Goal: Task Accomplishment & Management: Manage account settings

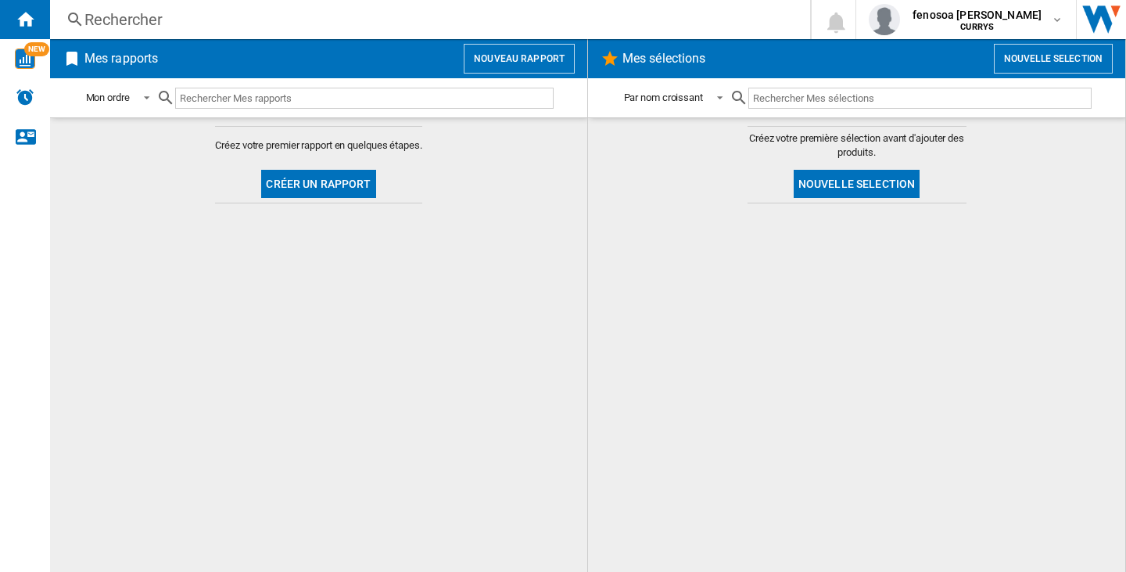
click at [136, 8] on div "Rechercher Rechercher 0 fenosoa [PERSON_NAME] CURRYS CURRYS Mes paramètres Se d…" at bounding box center [588, 19] width 1076 height 39
click at [136, 13] on div "Rechercher" at bounding box center [426, 20] width 685 height 22
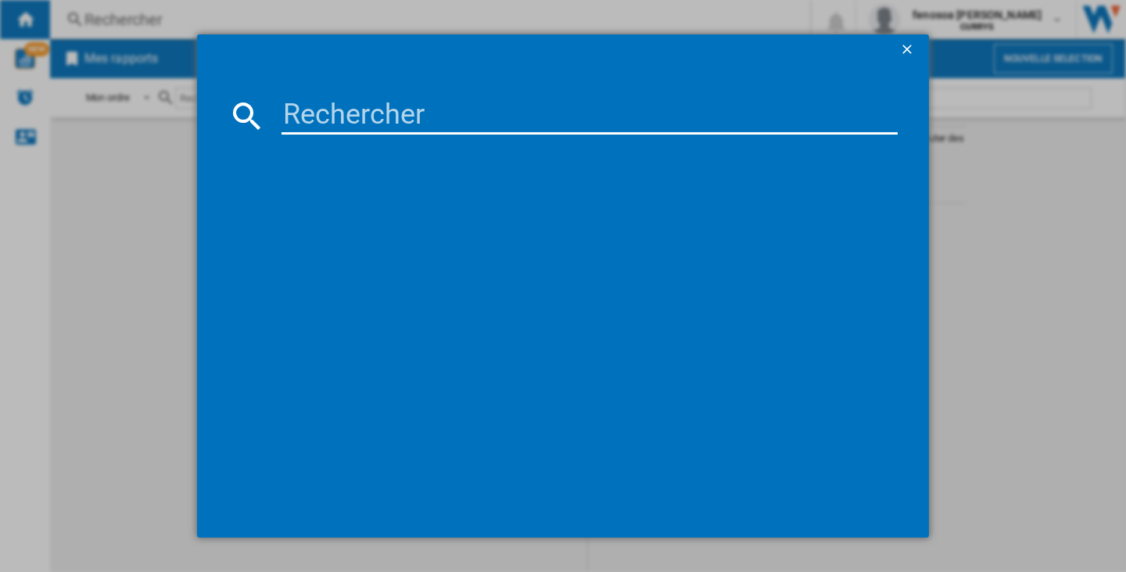
paste input "ORIGINS CLEAR IMPROVEMENT RICH PURIFYING CHARCOAL MASK 75 ML"
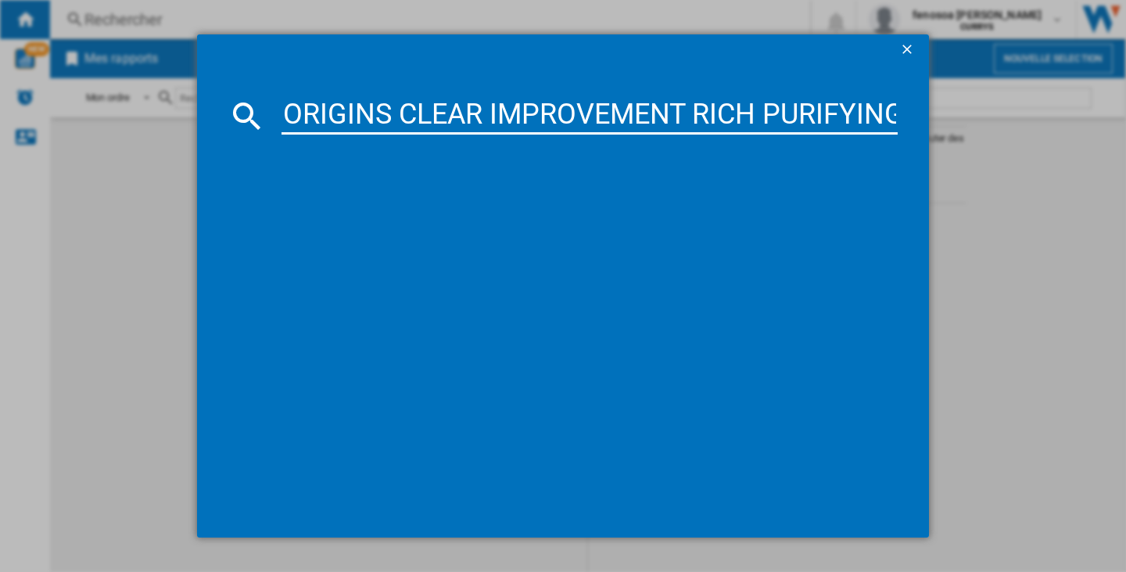
scroll to position [0, 338]
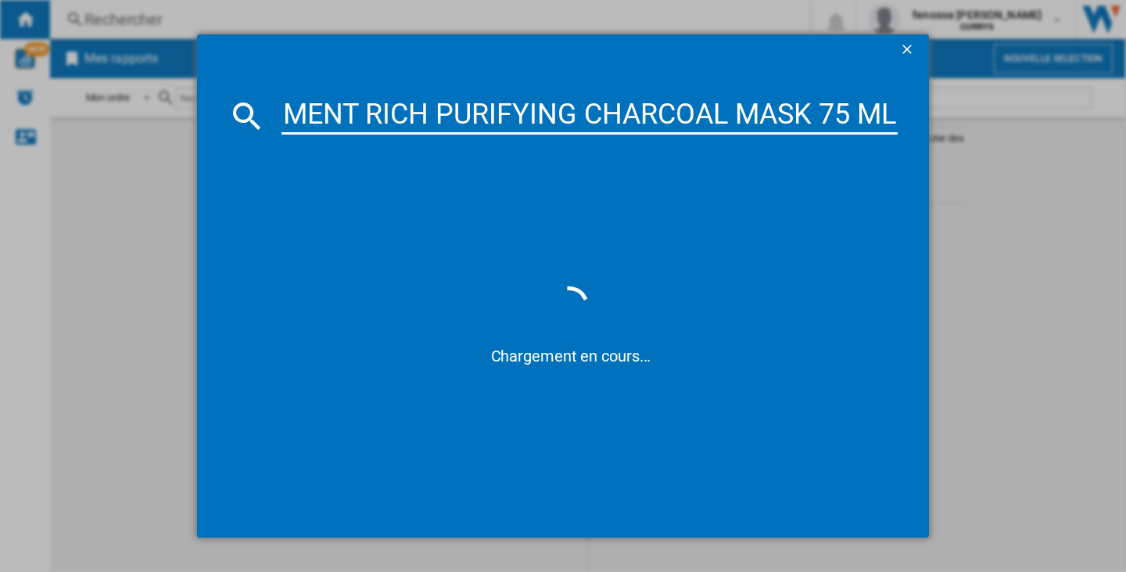
type input "ORIGINS CLEAR IMPROVEMENT RICH PURIFYING CHARCOAL MASK 75 ML"
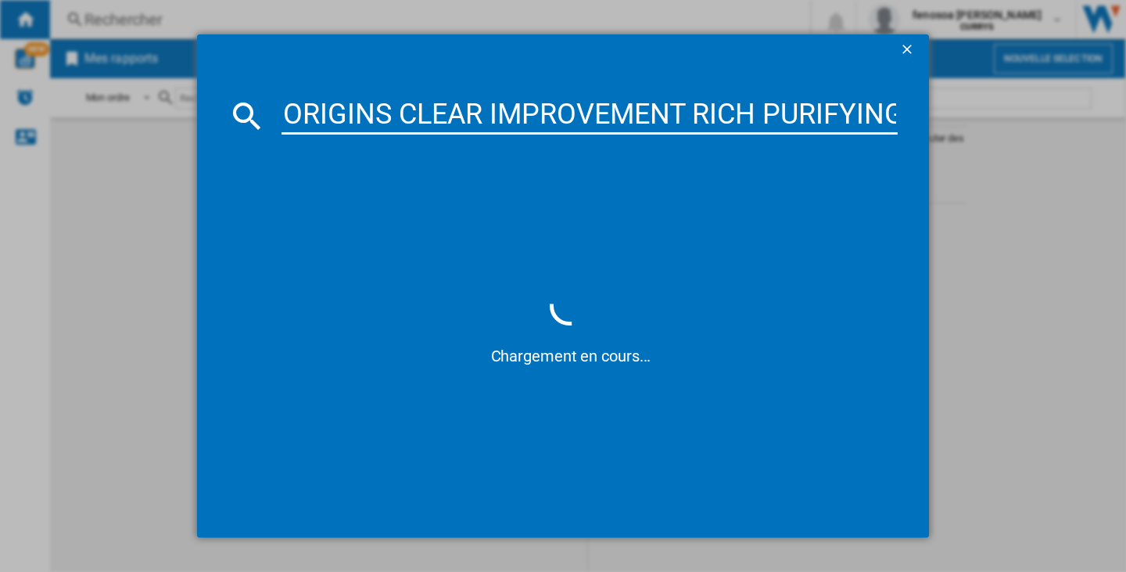
click at [441, 107] on input "ORIGINS CLEAR IMPROVEMENT RICH PURIFYING CHARCOAL MASK 75 ML" at bounding box center [590, 116] width 616 height 38
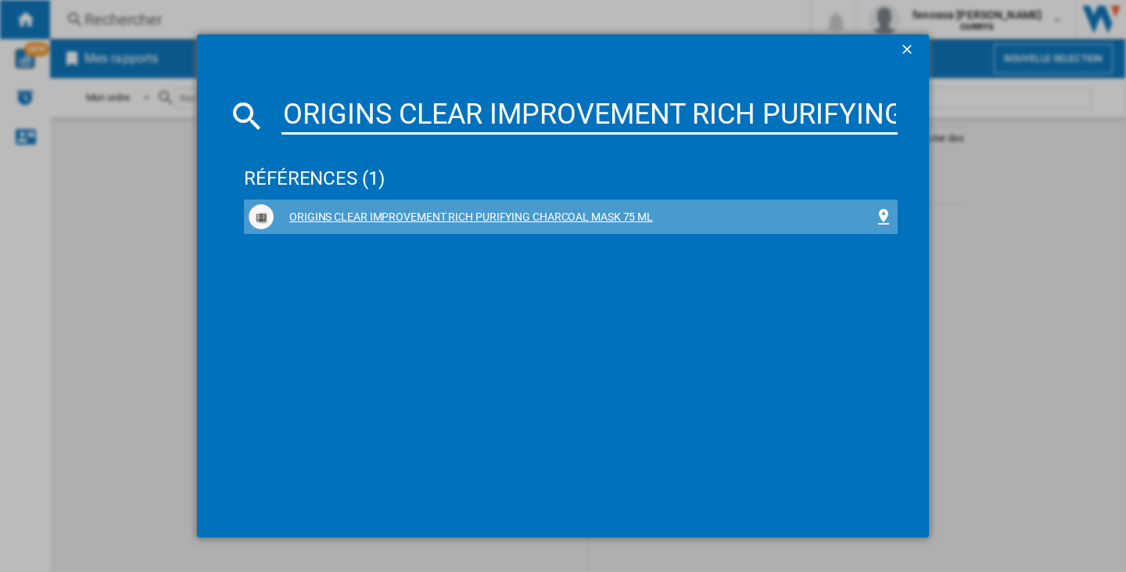
click at [331, 223] on div "ORIGINS CLEAR IMPROVEMENT RICH PURIFYING CHARCOAL MASK 75 ML" at bounding box center [574, 218] width 601 height 16
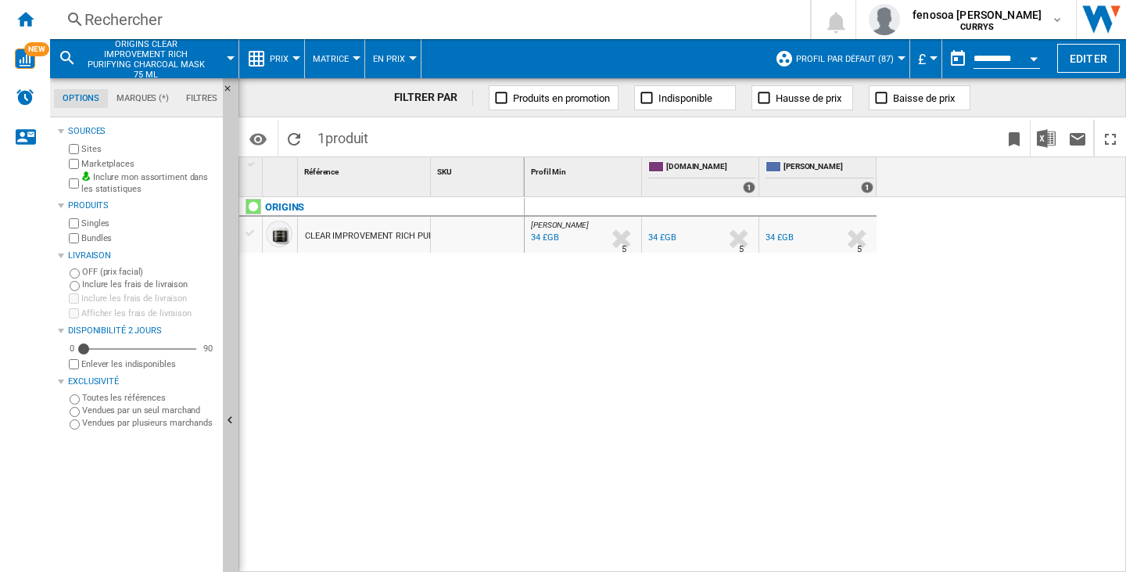
click at [901, 57] on div at bounding box center [902, 58] width 8 height 4
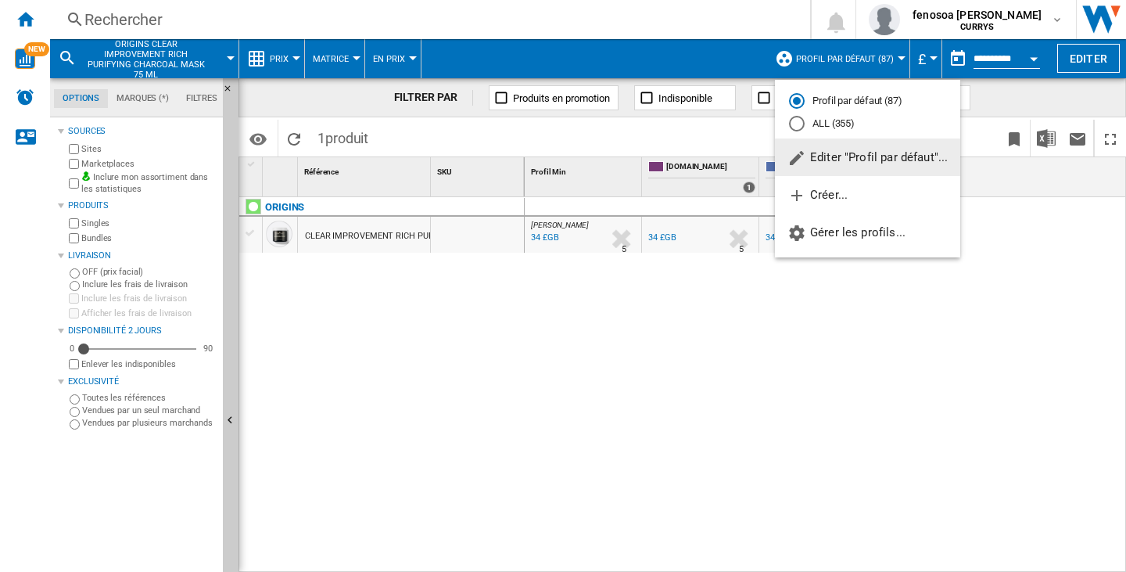
click at [798, 120] on div "ALL (355)" at bounding box center [797, 124] width 16 height 16
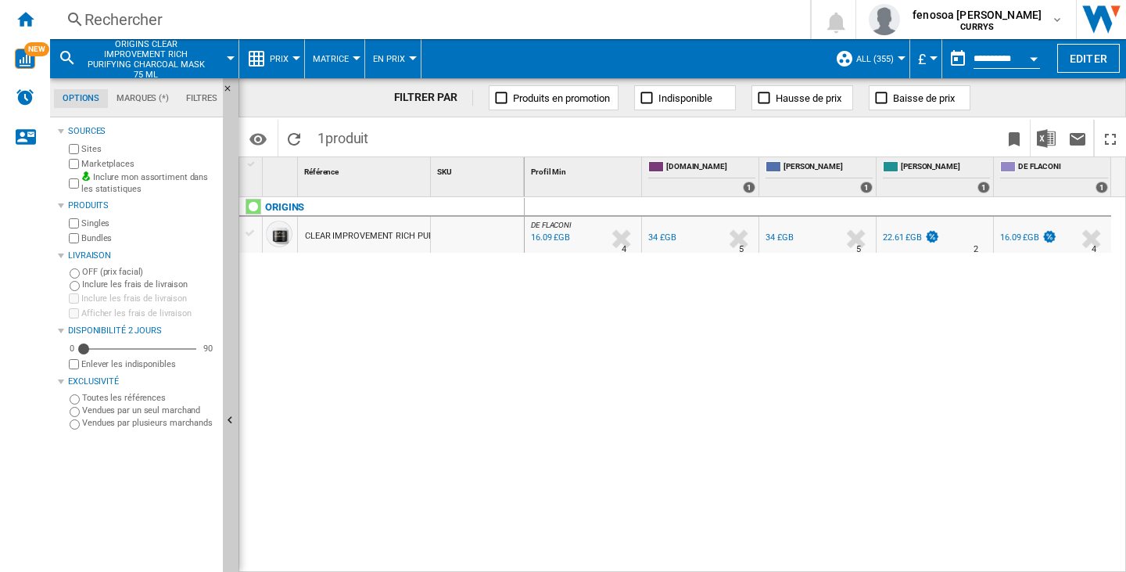
click at [898, 56] on div at bounding box center [902, 58] width 8 height 4
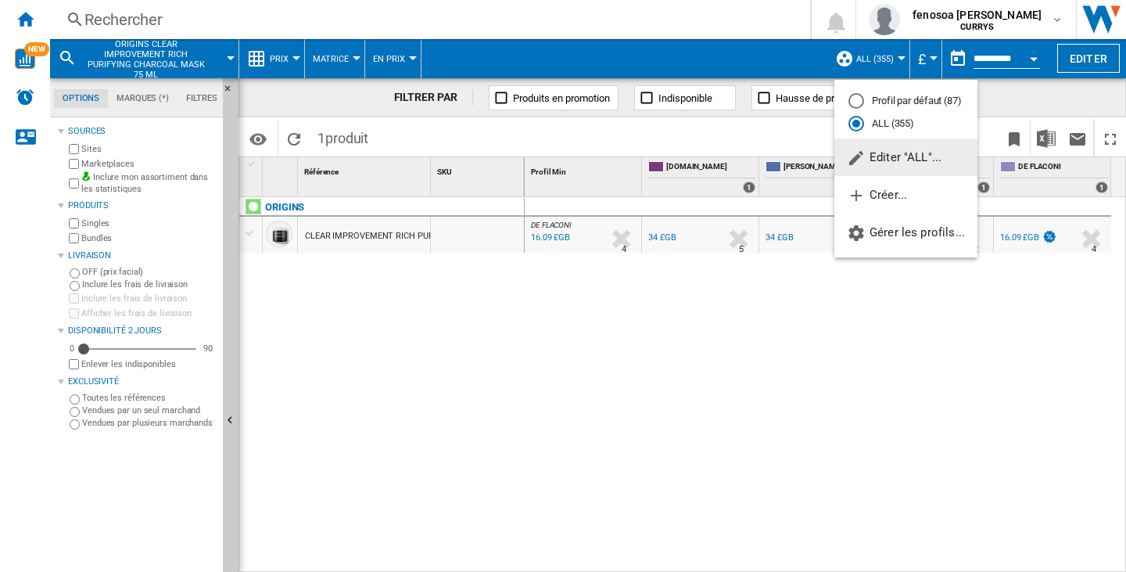
click at [890, 162] on span "Editer "ALL"..." at bounding box center [894, 157] width 95 height 14
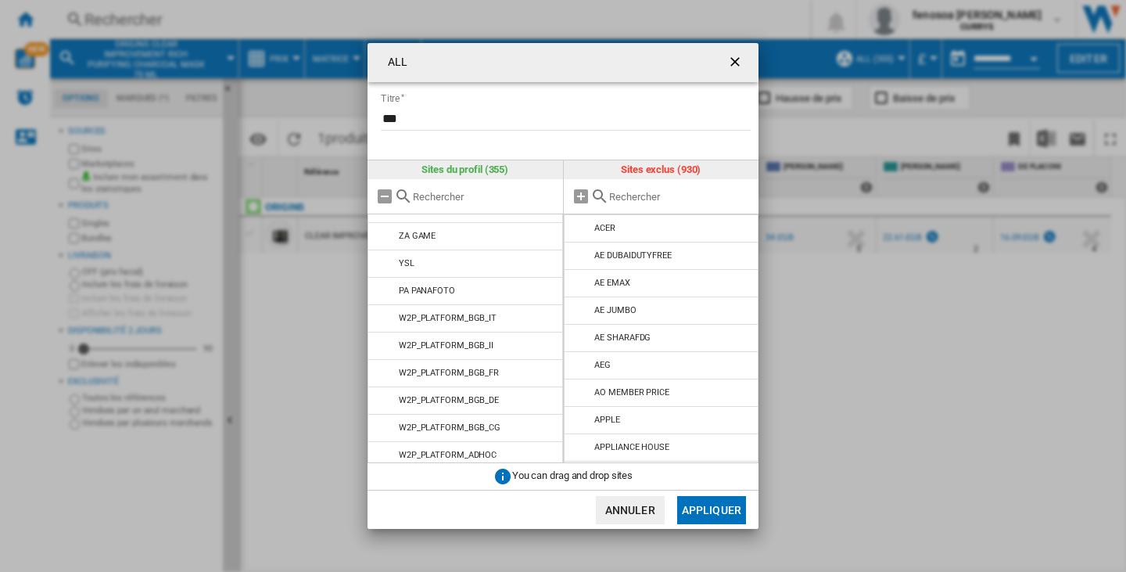
scroll to position [2972, 0]
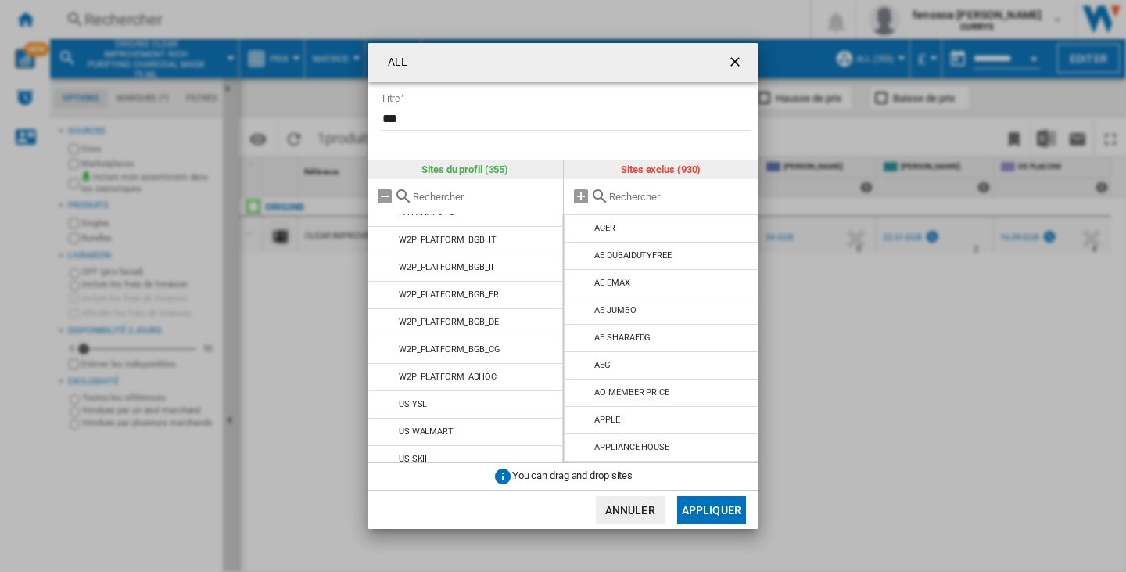
click at [447, 196] on input "text" at bounding box center [484, 197] width 142 height 12
click at [644, 191] on input "text" at bounding box center [680, 197] width 142 height 12
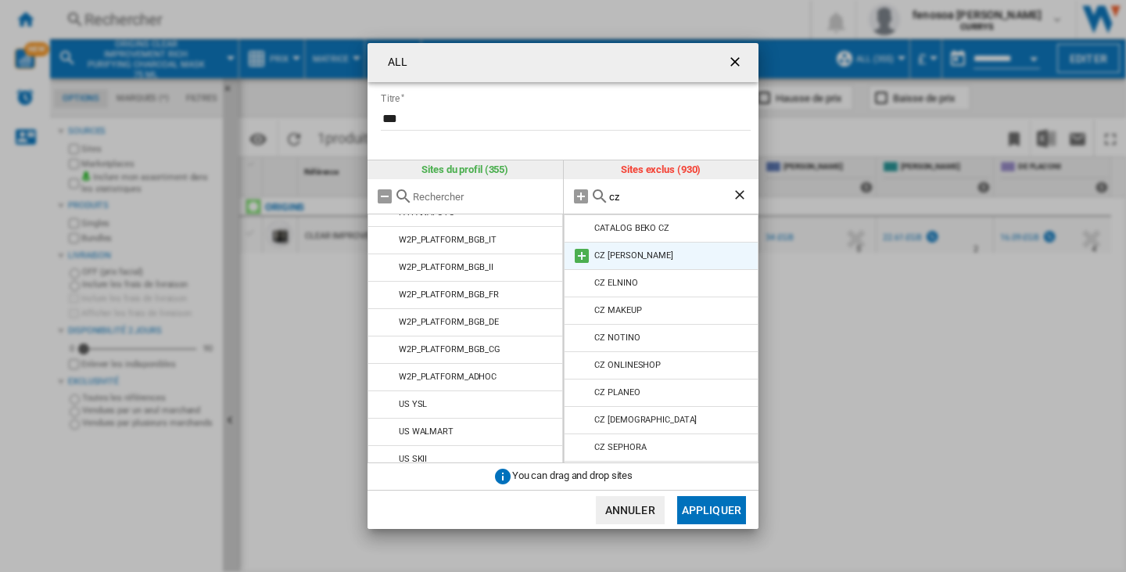
type input "cz"
click at [585, 258] on md-icon at bounding box center [581, 255] width 19 height 19
click at [719, 513] on button "Appliquer" at bounding box center [711, 510] width 69 height 28
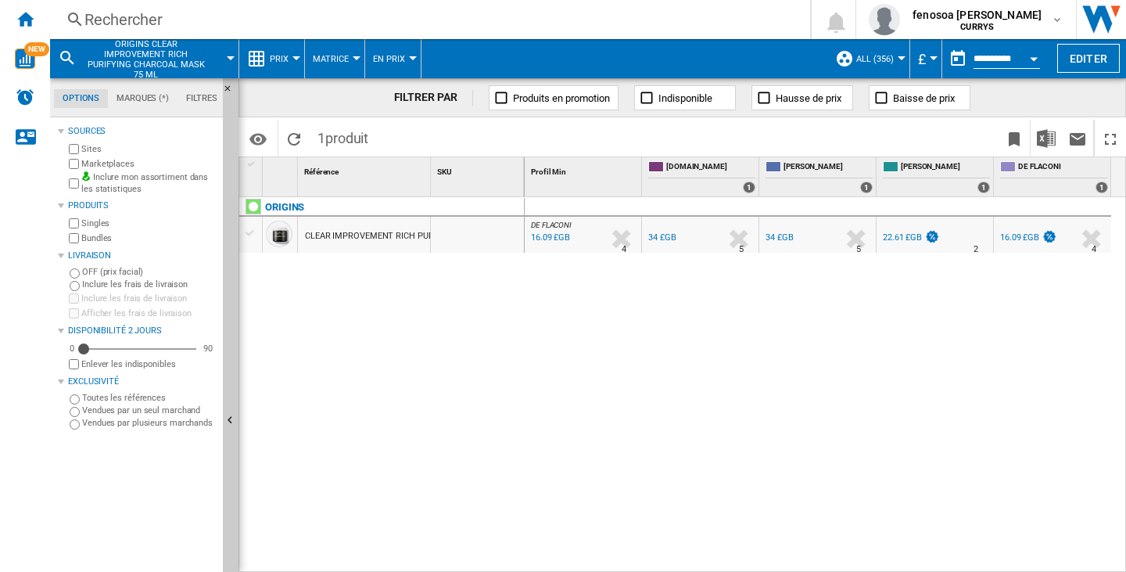
click at [902, 57] on div at bounding box center [902, 58] width 8 height 4
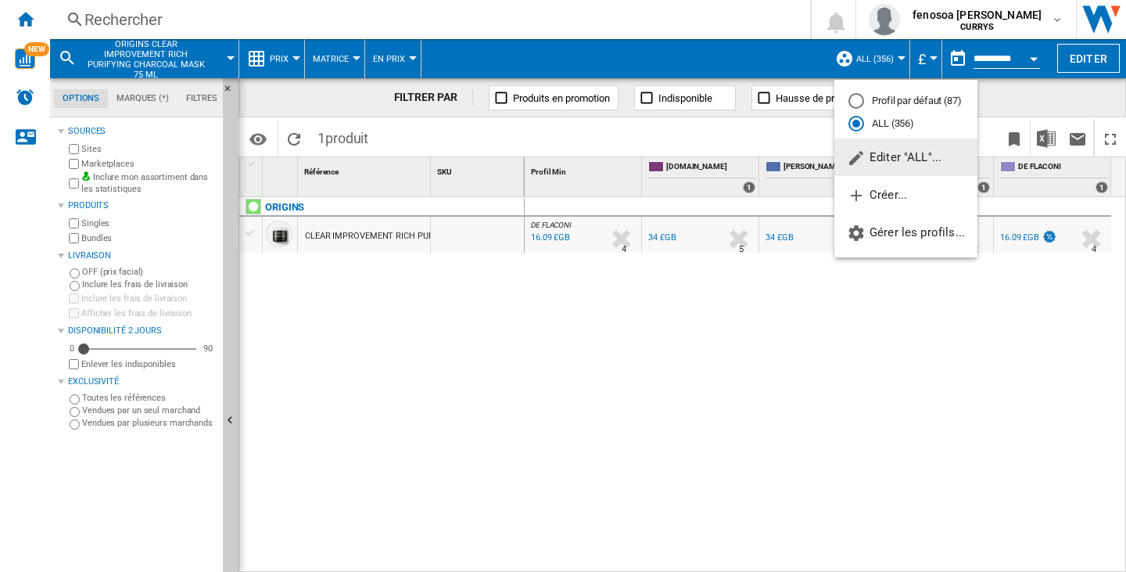
click at [899, 168] on button "Editer "ALL"..." at bounding box center [905, 157] width 143 height 38
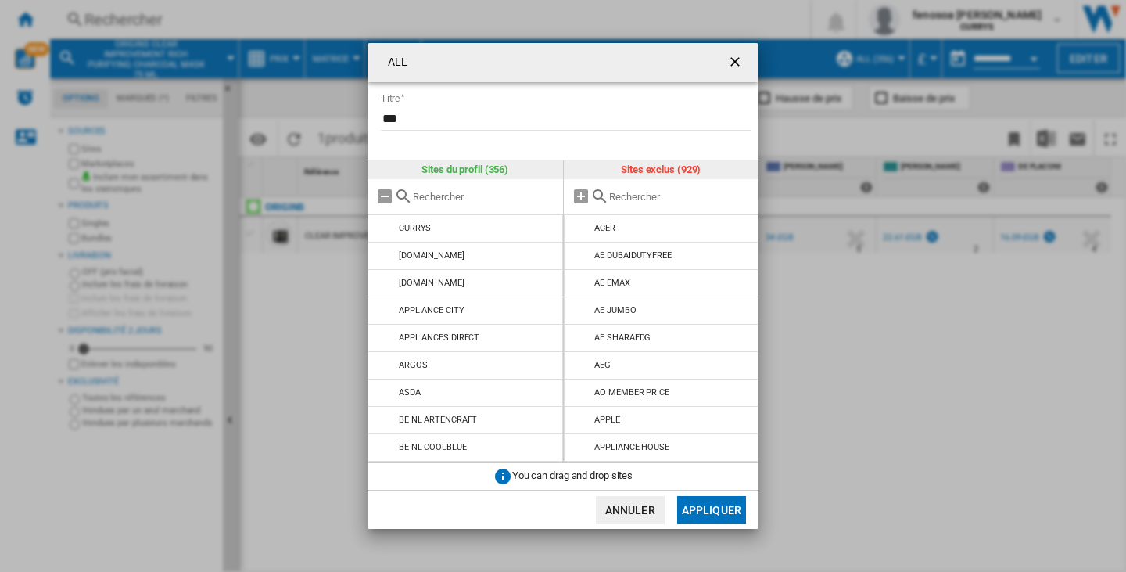
click at [425, 196] on input "ALL Titre ..." at bounding box center [484, 197] width 142 height 12
type input "cz"
click at [543, 192] on ng-md-icon "Effacer la recherche" at bounding box center [545, 196] width 19 height 19
click at [536, 192] on input "cz" at bounding box center [475, 197] width 124 height 12
click at [741, 65] on ng-md-icon "getI18NText('BUTTONS.CLOSE_DIALOG')" at bounding box center [736, 63] width 19 height 19
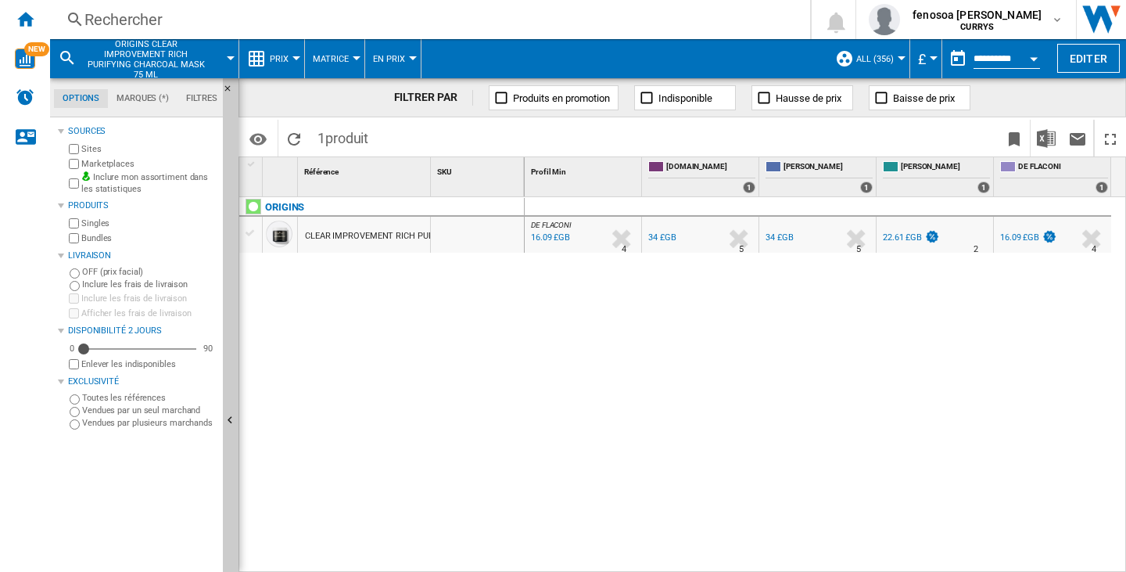
click at [899, 56] on div at bounding box center [902, 58] width 8 height 4
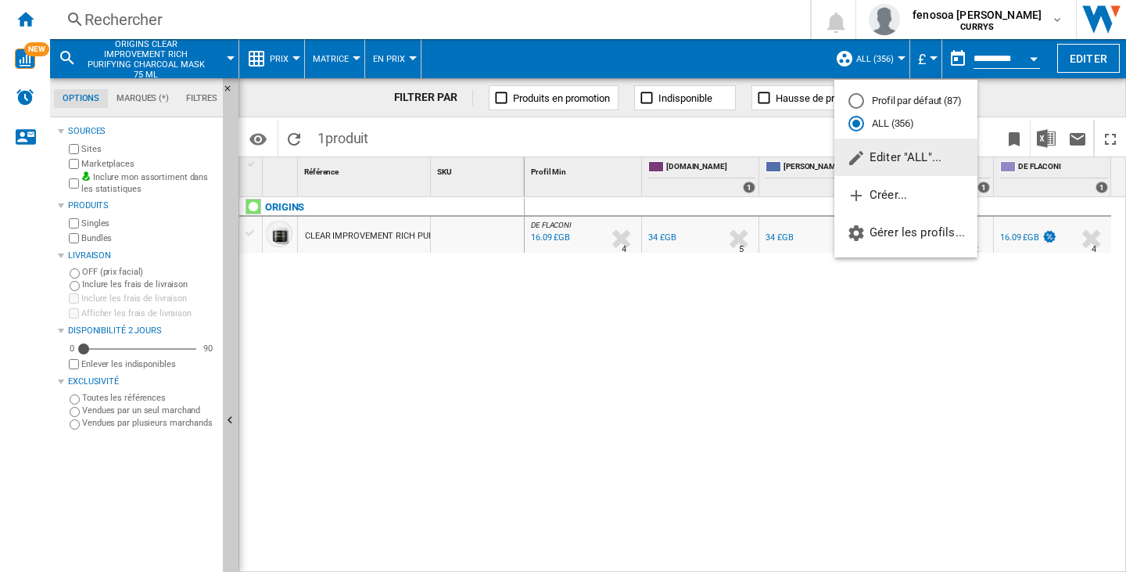
click at [892, 156] on span "Editer "ALL"..." at bounding box center [894, 157] width 95 height 14
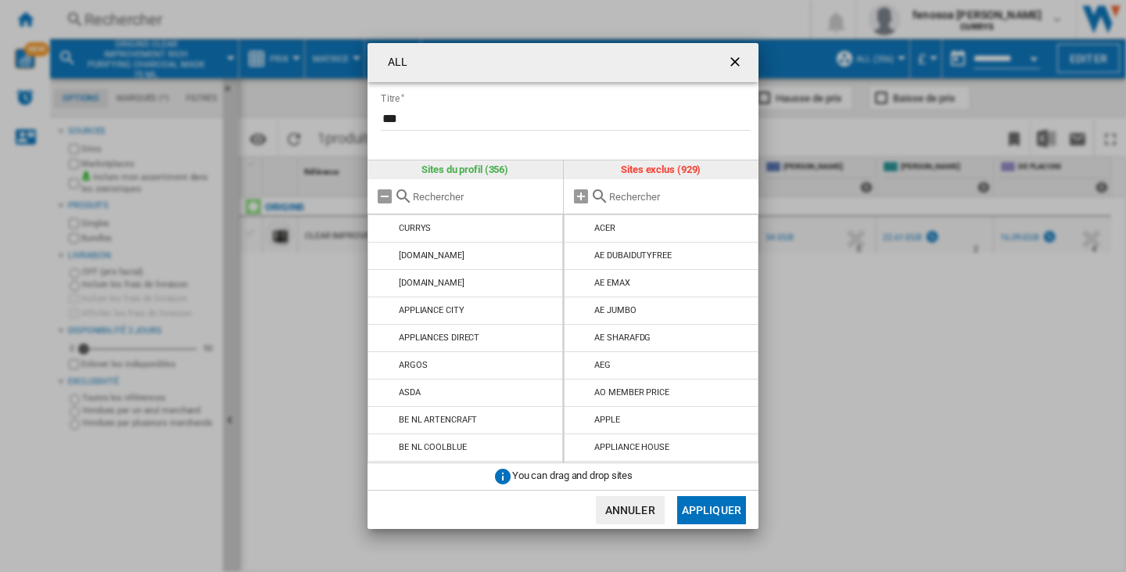
click at [439, 193] on input "ALL Titre ..." at bounding box center [484, 197] width 142 height 12
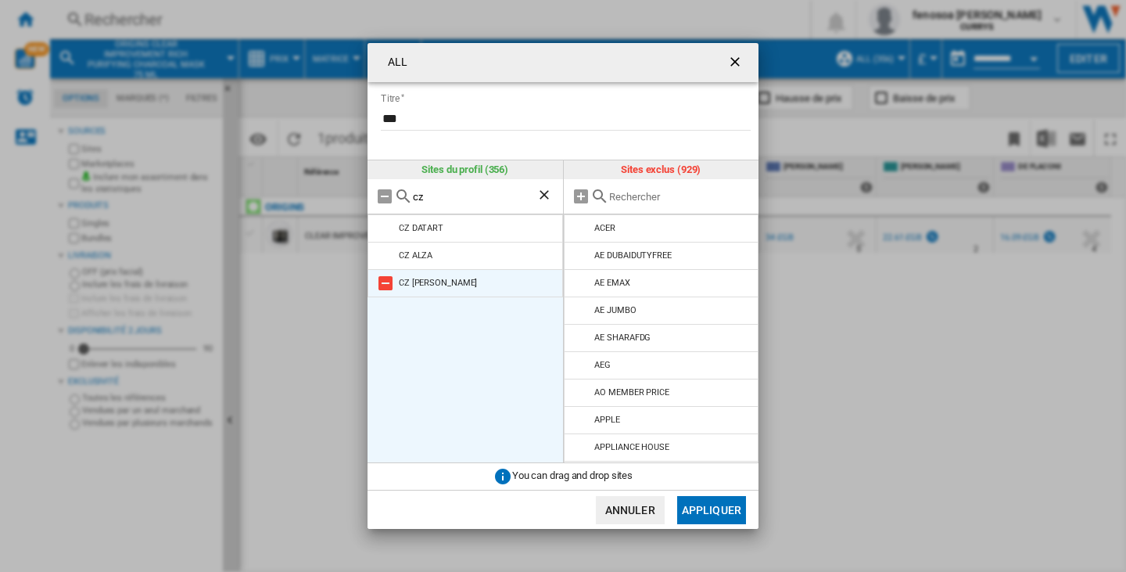
type input "cz"
click at [424, 275] on li "CZ [PERSON_NAME]" at bounding box center [466, 283] width 196 height 28
click at [378, 283] on md-icon "ALL Titre ..." at bounding box center [385, 283] width 19 height 19
click at [696, 511] on button "Appliquer" at bounding box center [711, 510] width 69 height 28
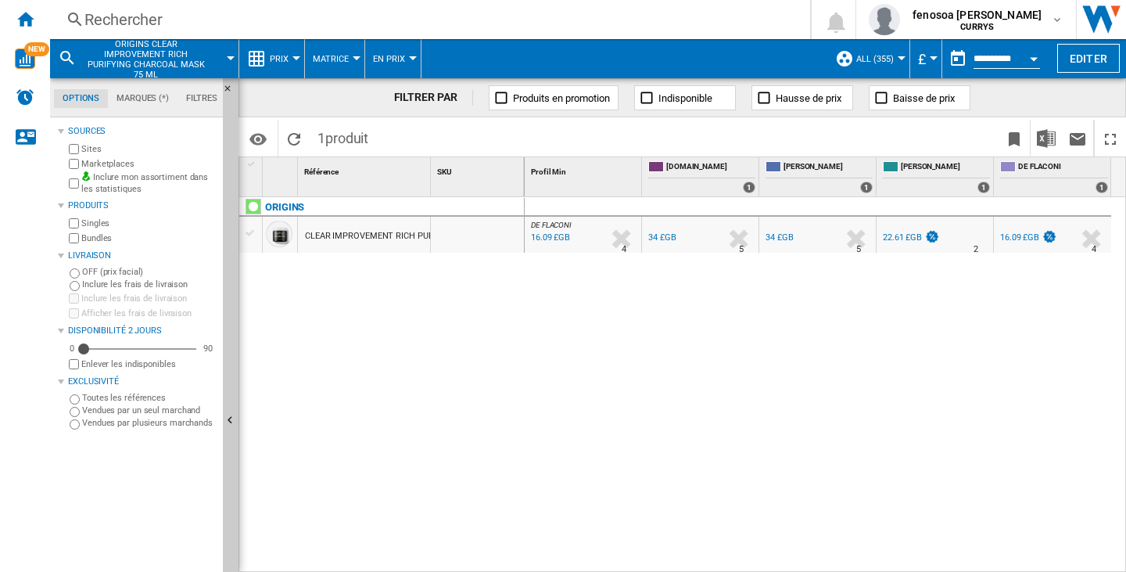
click at [1078, 429] on div "DE FLACONI : DE FLACONI -1.0 % 16.09 £GB % N/A 4 DE FLACONI : DE FLACONI [DOMAI…" at bounding box center [826, 384] width 602 height 375
